Goal: Task Accomplishment & Management: Complete application form

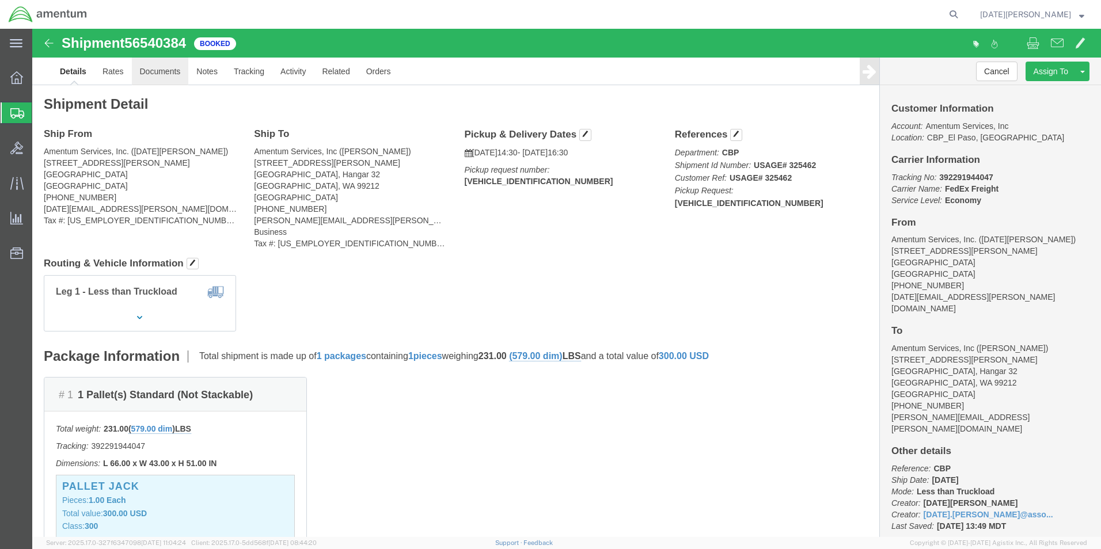
click link "Documents"
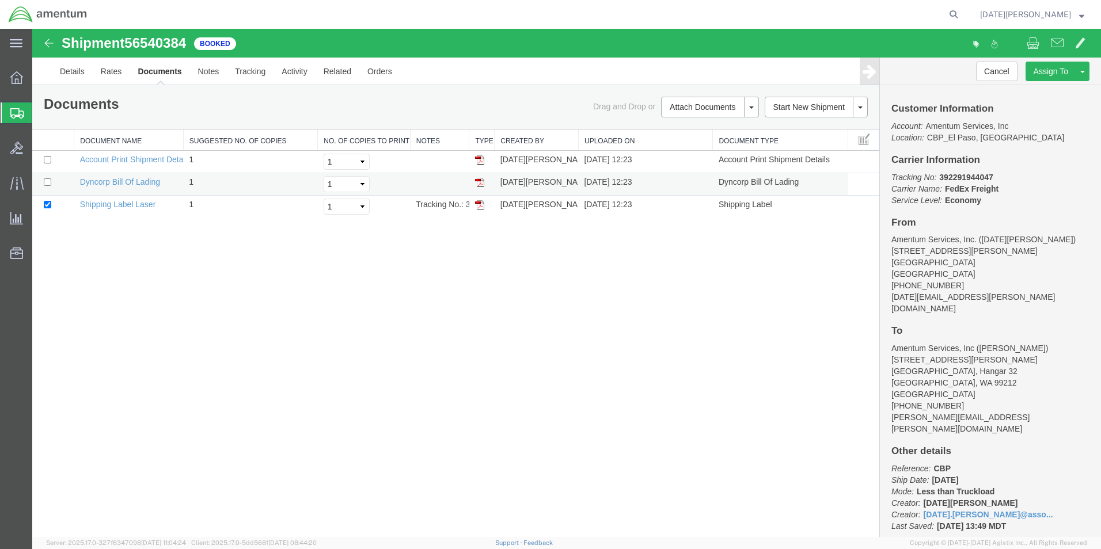
click at [480, 181] on img at bounding box center [479, 182] width 9 height 9
click at [0, 0] on span "Create from Template" at bounding box center [0, 0] width 0 height 0
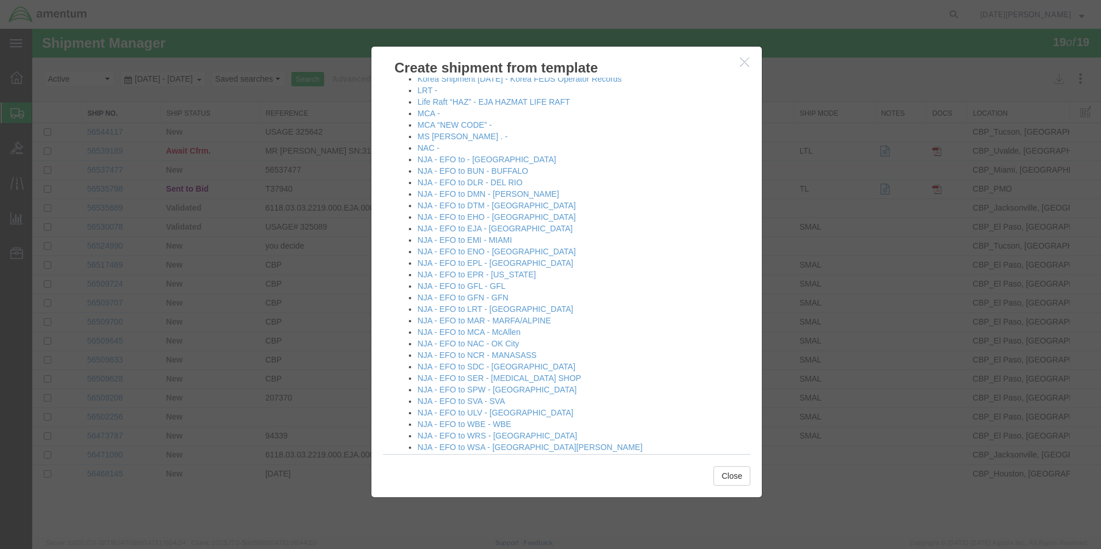
scroll to position [576, 0]
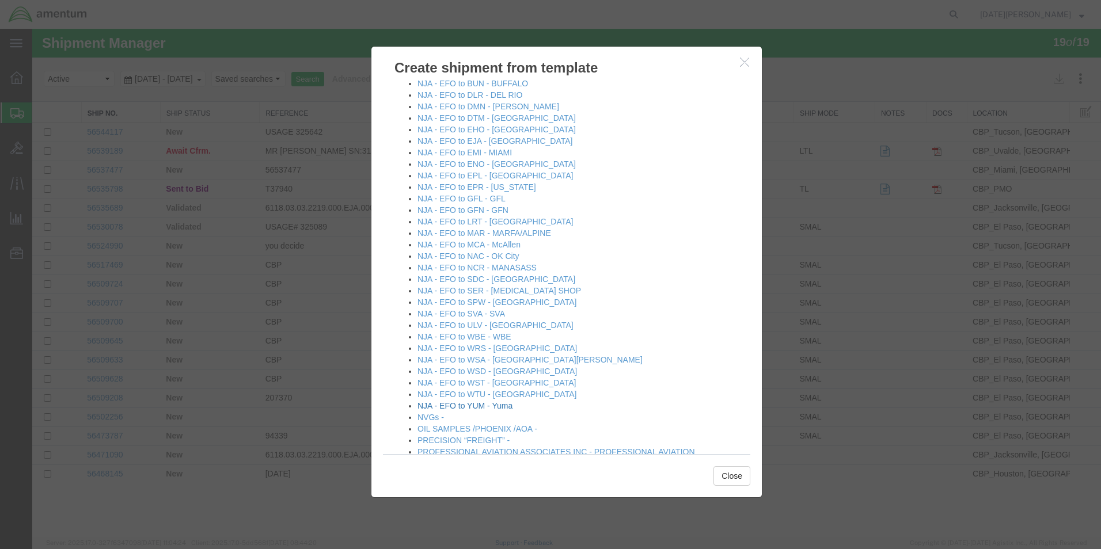
click at [504, 408] on link "NJA - EFO to YUM - Yuma" at bounding box center [464, 405] width 95 height 9
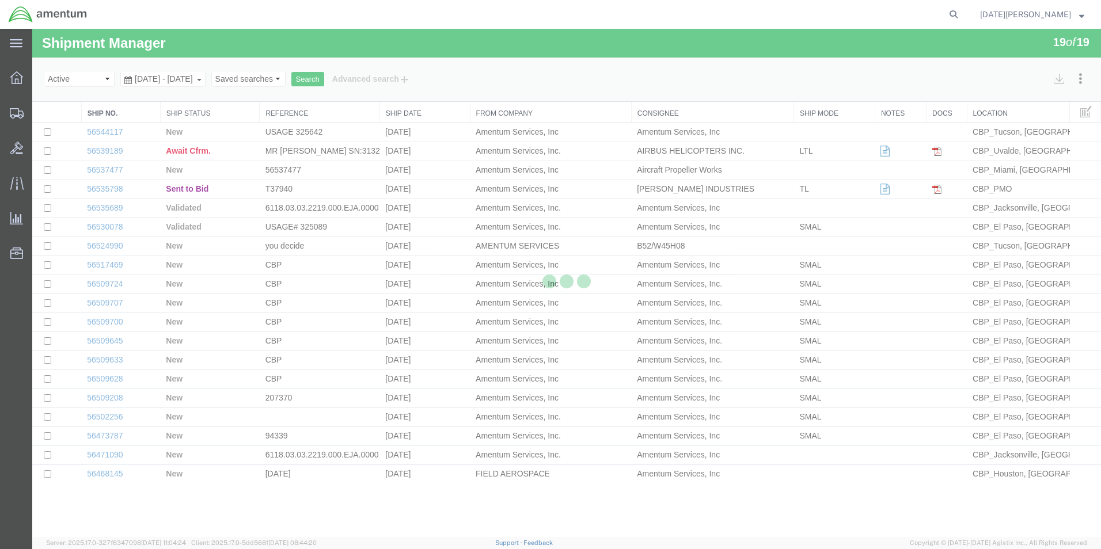
select select "49939"
select select "49951"
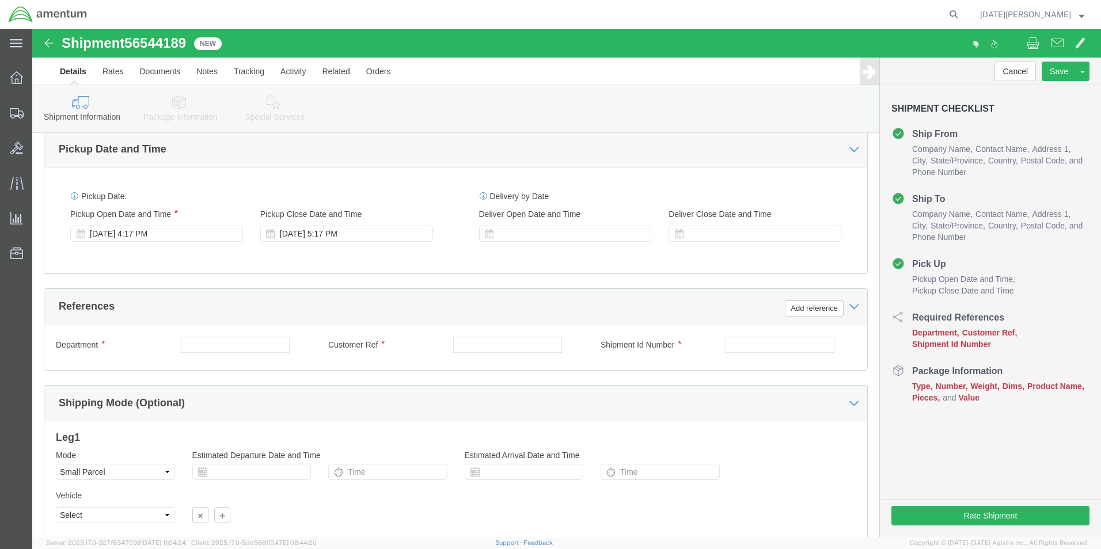
scroll to position [403, 0]
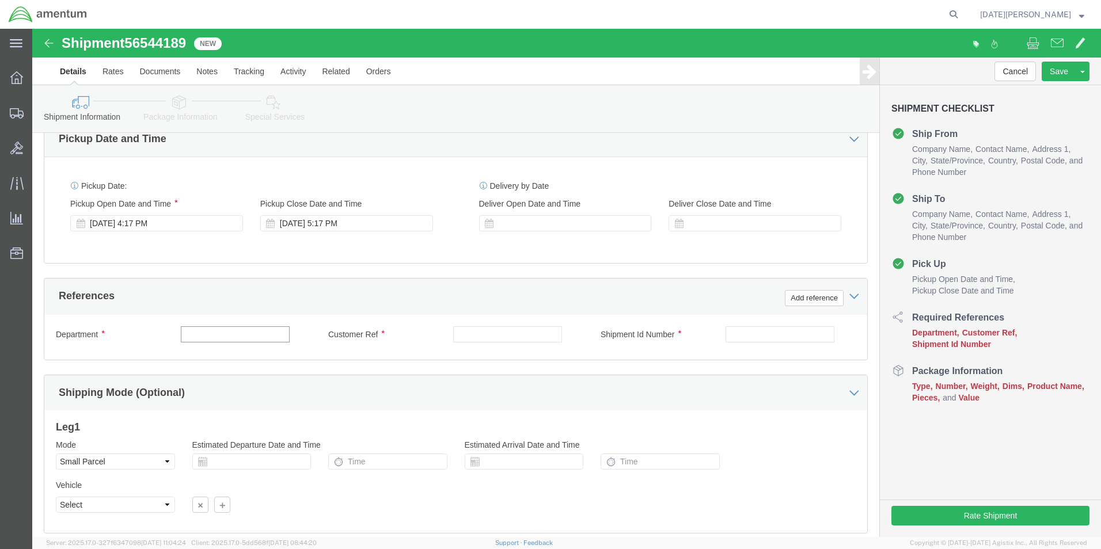
click input "text"
type input "CBP"
type input "USAGE# 325490"
paste input "USAGE# 325490"
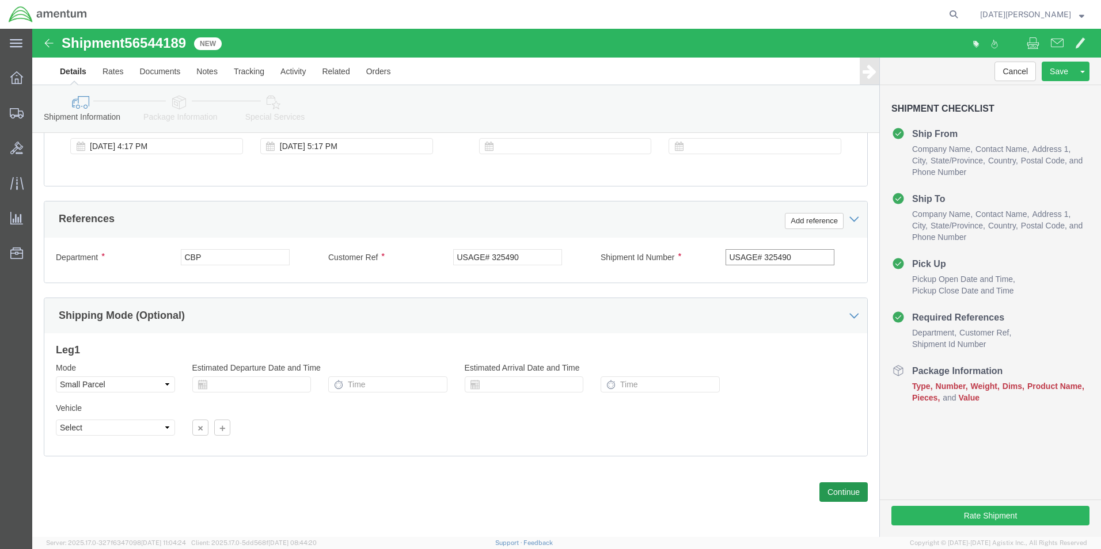
type input "USAGE# 325490"
click button "Continue"
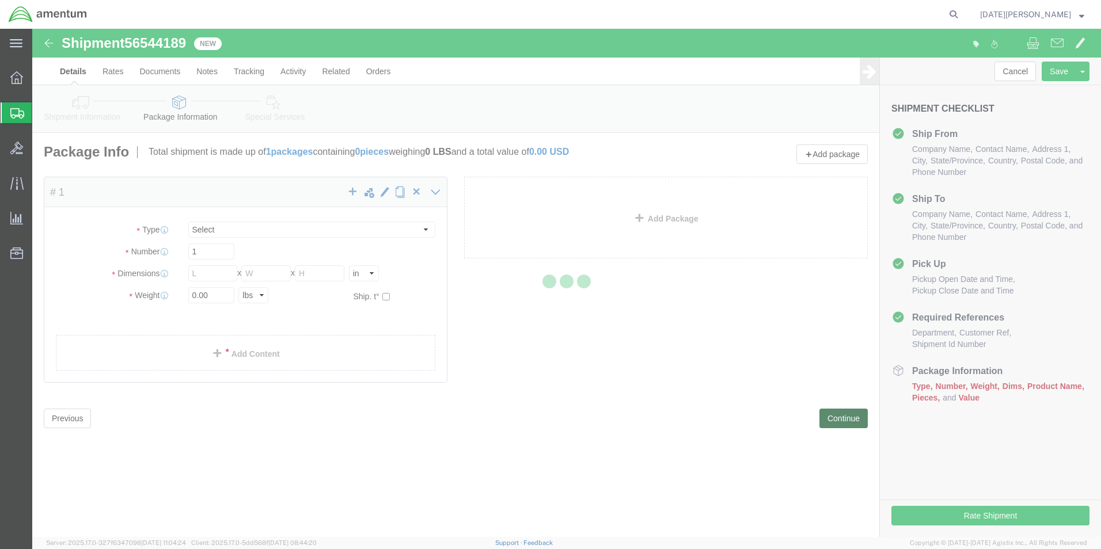
select select "YRPK"
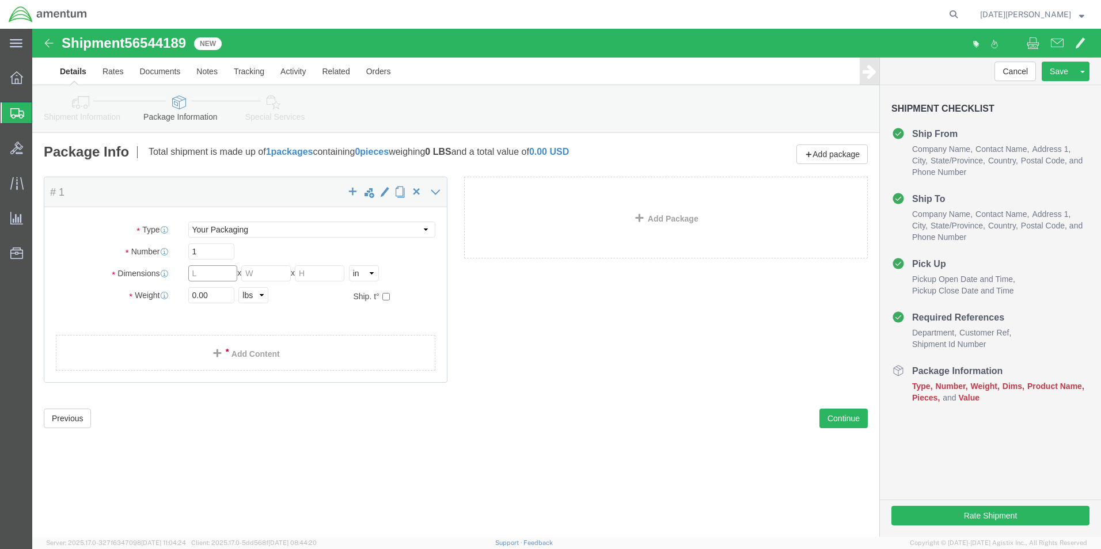
click input "text"
type input "14"
type input "11"
drag, startPoint x: 181, startPoint y: 273, endPoint x: 149, endPoint y: 276, distance: 32.3
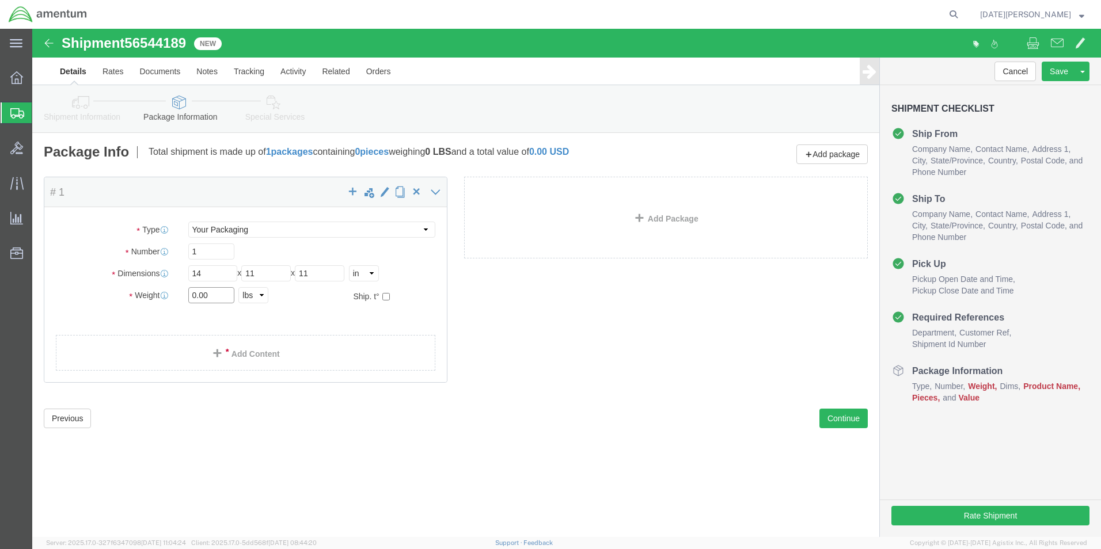
click div "Package Type Select Bale(s) Basket(s) Bolt(s) Bottle(s) Buckets Bulk Bundle(s) …"
type input "10.50"
click link "Add Content"
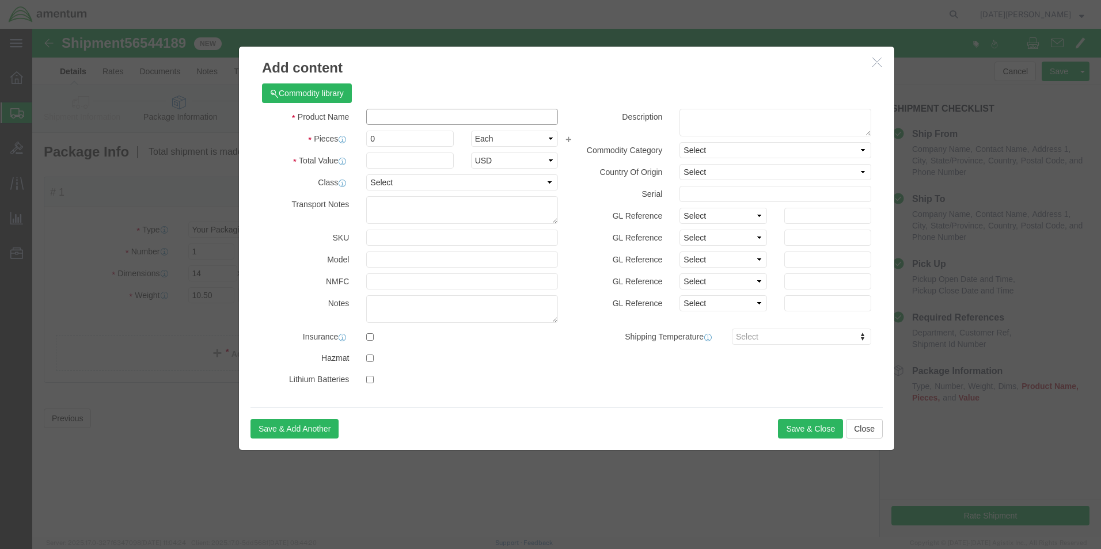
click input "text"
type input "A/C PARTS"
select select "US"
click input "0"
type input "3"
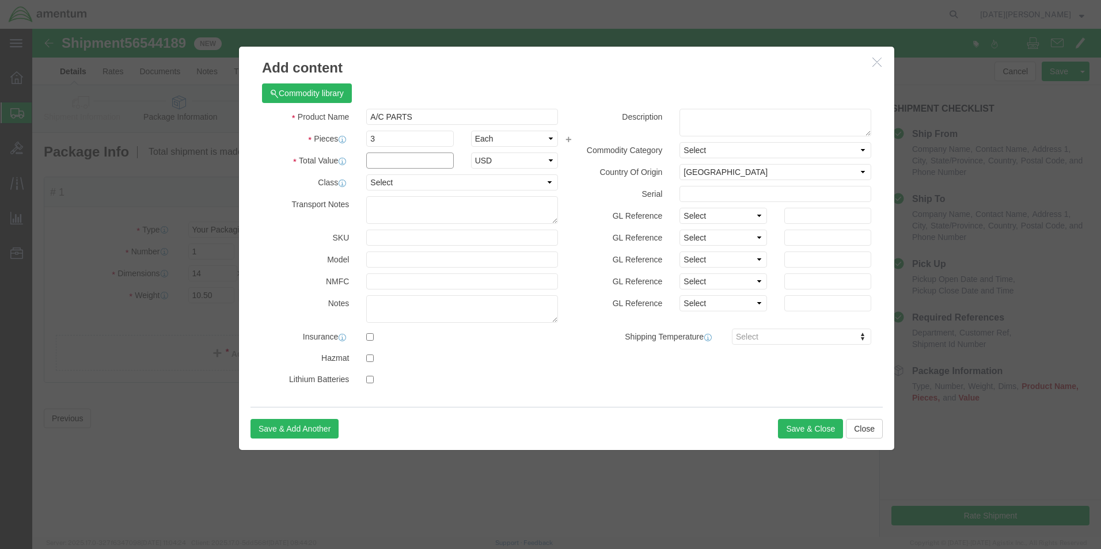
click input "text"
type input "2500.00"
click button "Save & Close"
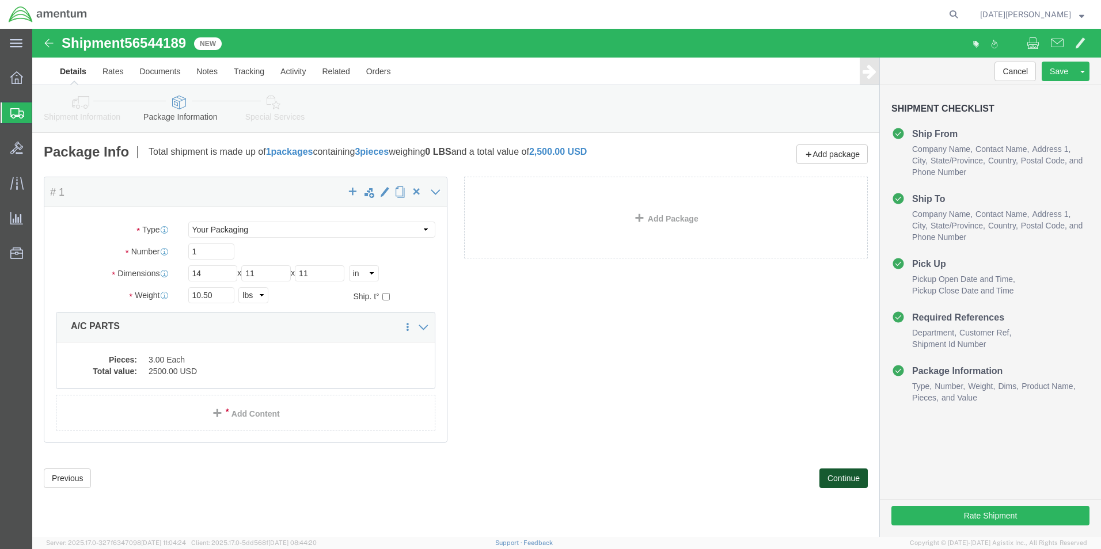
click button "Continue"
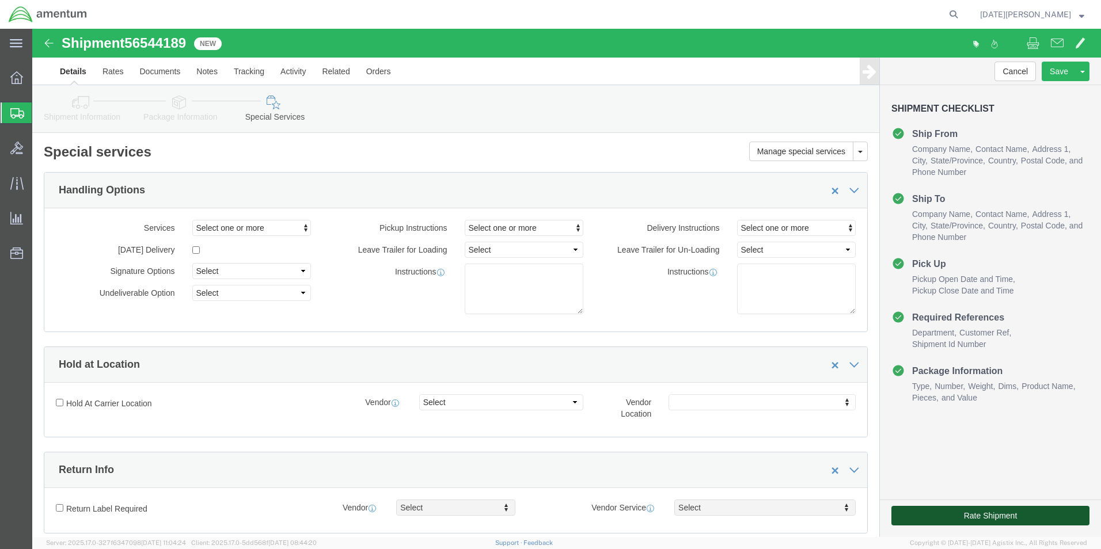
click button "Rate Shipment"
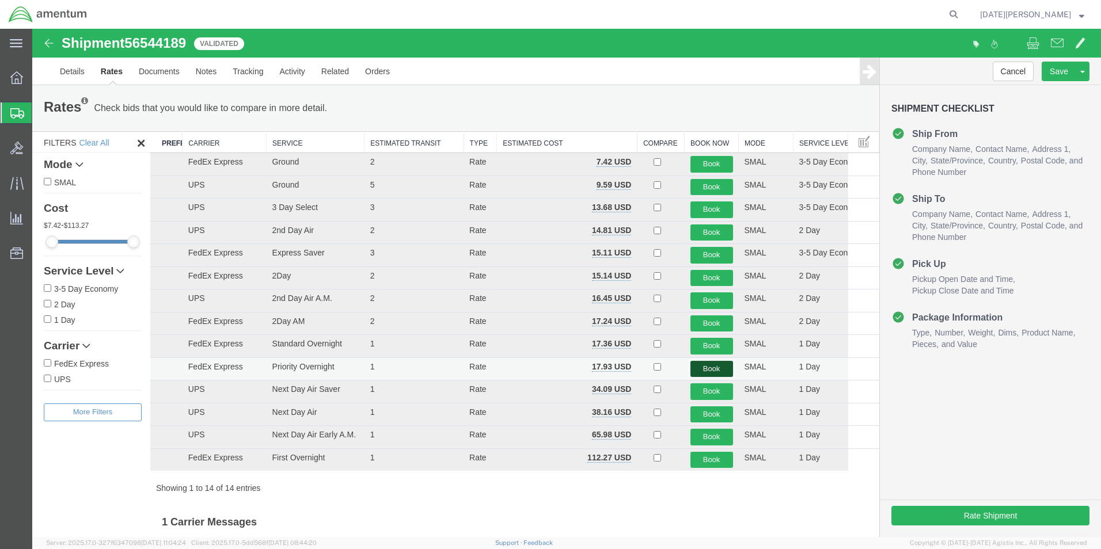
click at [717, 372] on button "Book" at bounding box center [711, 369] width 43 height 17
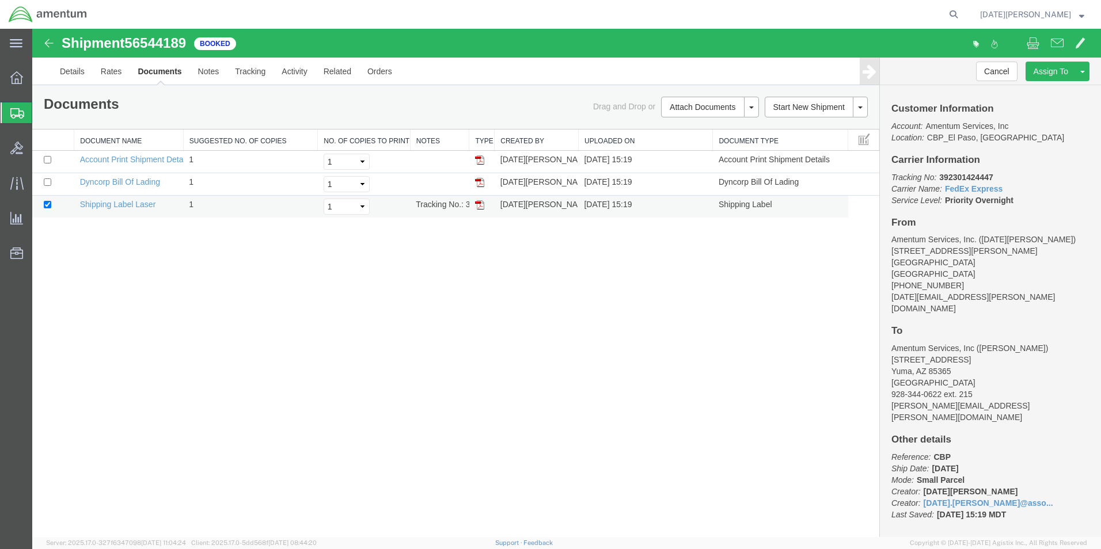
click at [480, 208] on img at bounding box center [479, 204] width 9 height 9
